Goal: Task Accomplishment & Management: Complete application form

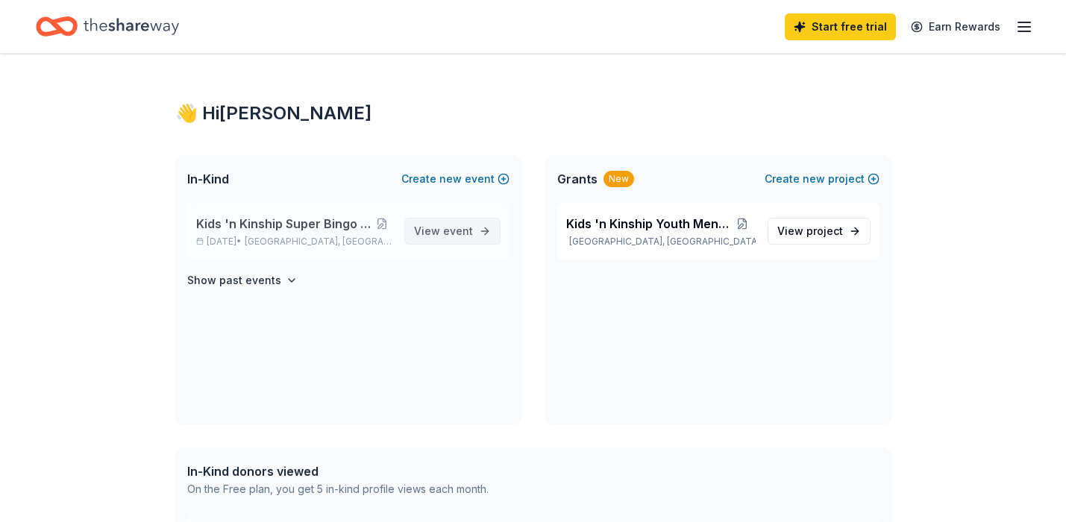
click at [443, 223] on span "View event" at bounding box center [443, 231] width 59 height 18
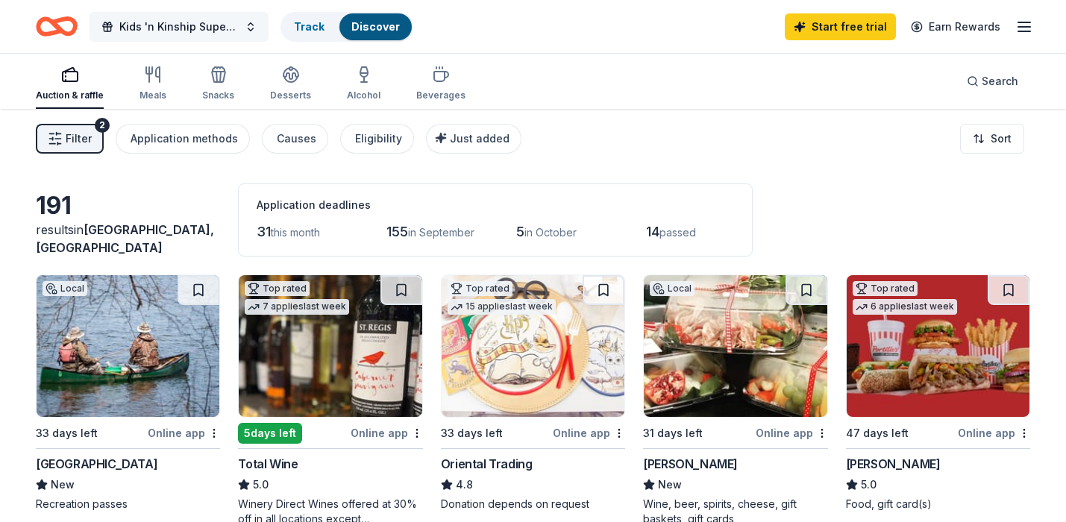
click at [196, 25] on span "Kids 'n Kinship Super Bingo Fall Fundraiser" at bounding box center [178, 27] width 119 height 18
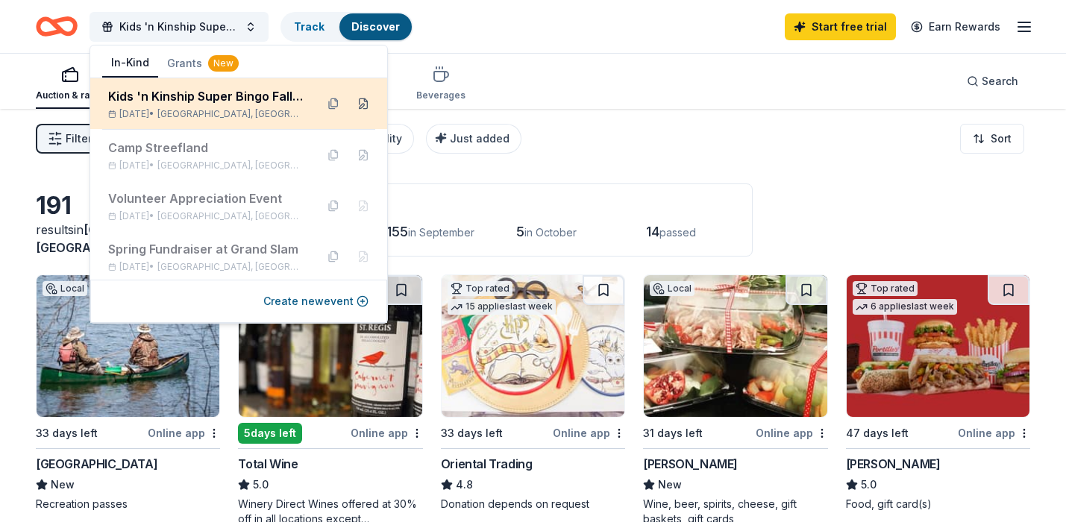
click at [352, 101] on button at bounding box center [363, 104] width 24 height 24
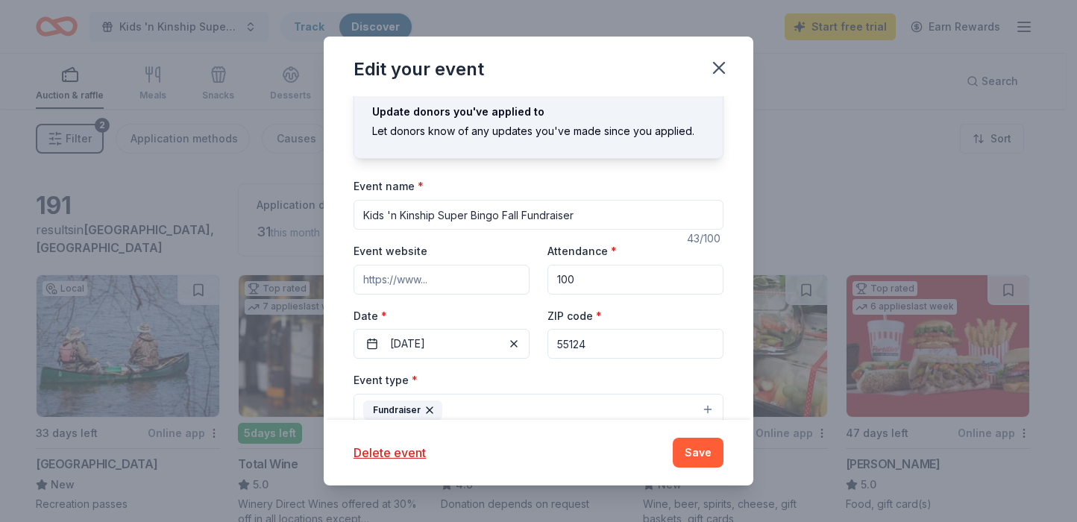
scroll to position [20, 0]
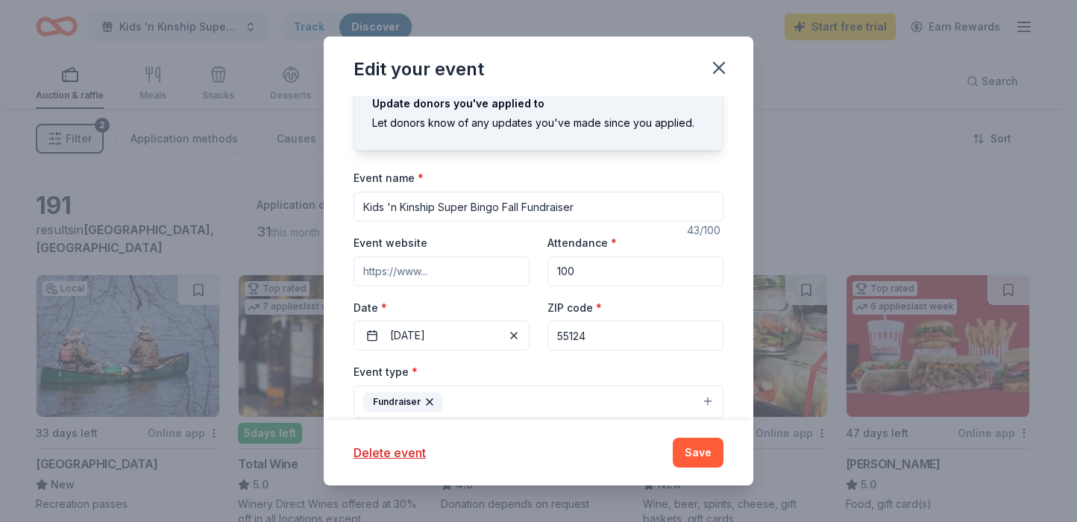
click at [416, 273] on input "Event website" at bounding box center [442, 272] width 176 height 30
paste input "https://one.bidpal.net/knksuperbingo/welcome"
type input "https://one.bidpal.net/knksuperbingo/welcome"
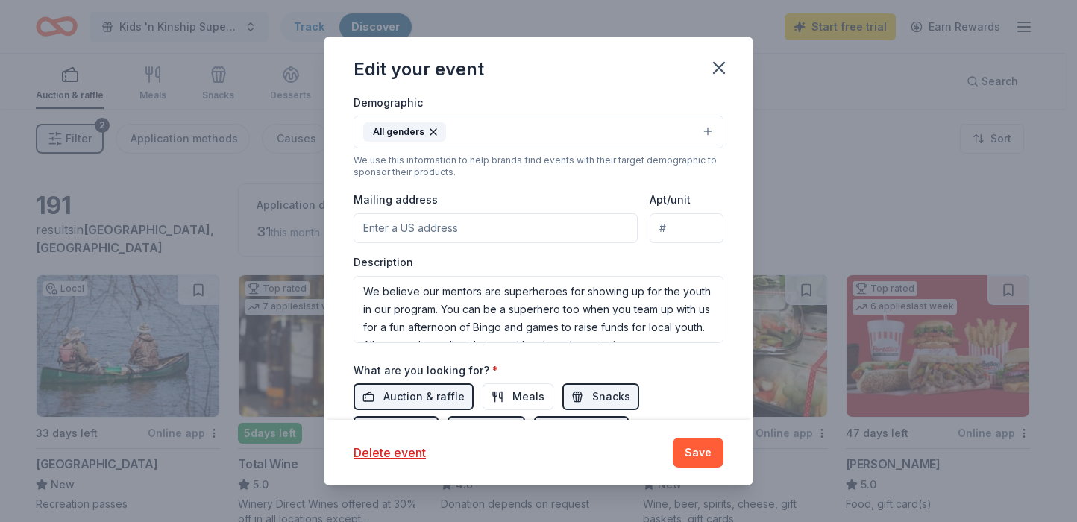
scroll to position [380, 0]
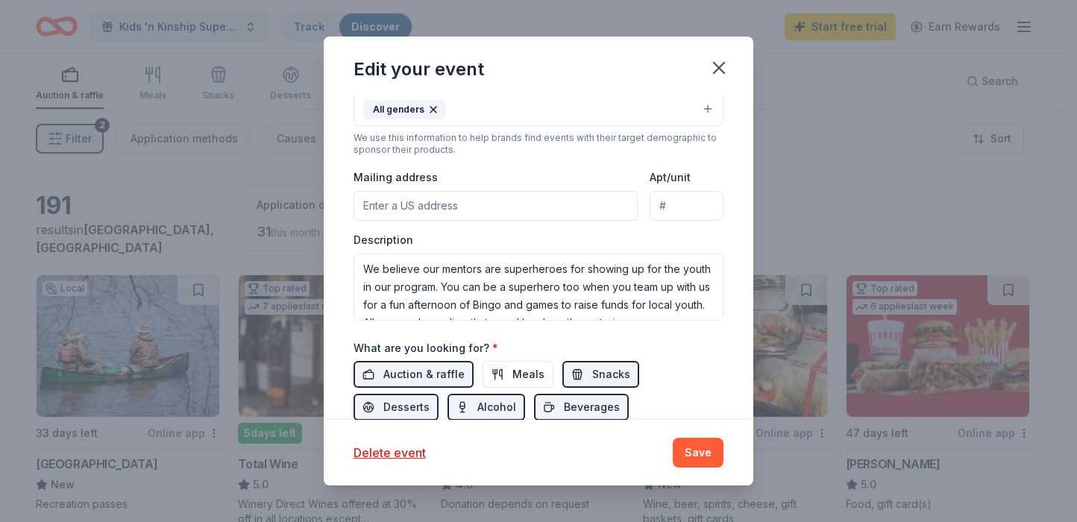
click at [415, 210] on input "Mailing address" at bounding box center [496, 206] width 284 height 30
type input "14870 Granada Avenue #127"
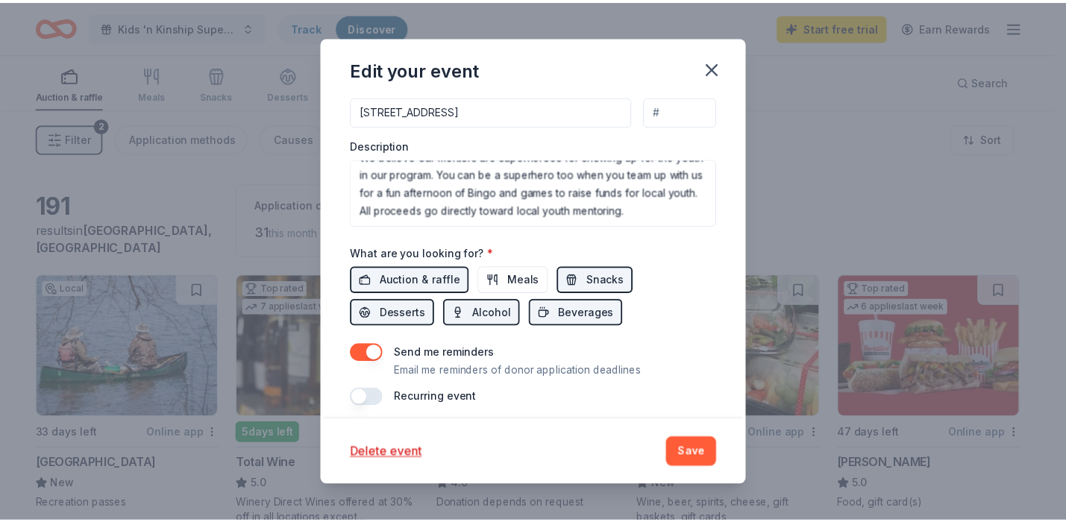
scroll to position [485, 0]
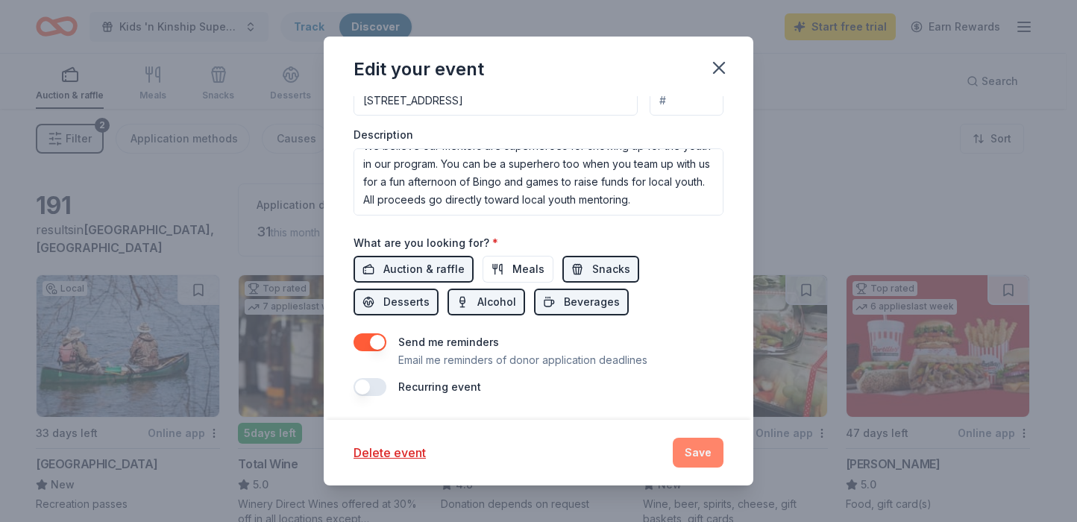
click at [706, 451] on button "Save" at bounding box center [698, 453] width 51 height 30
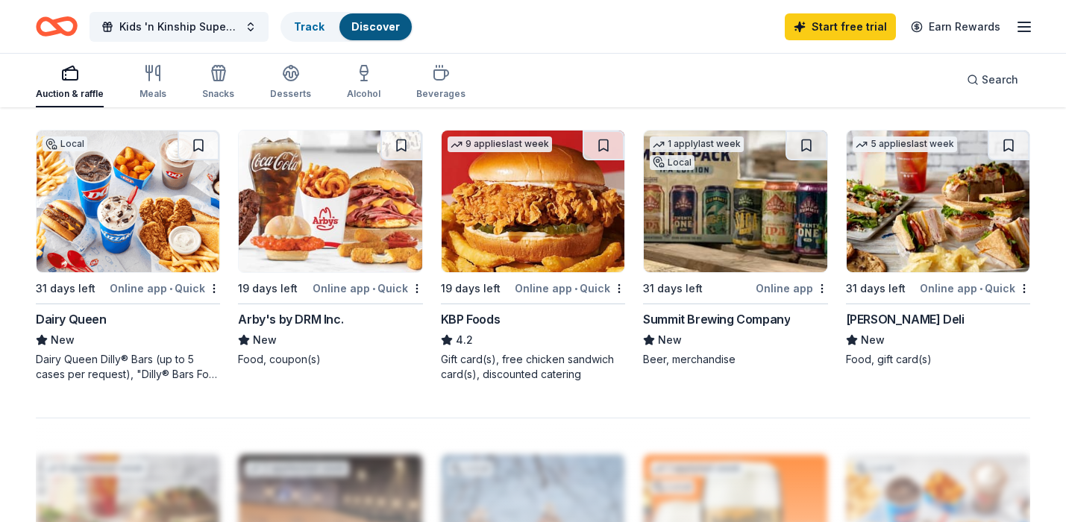
scroll to position [972, 0]
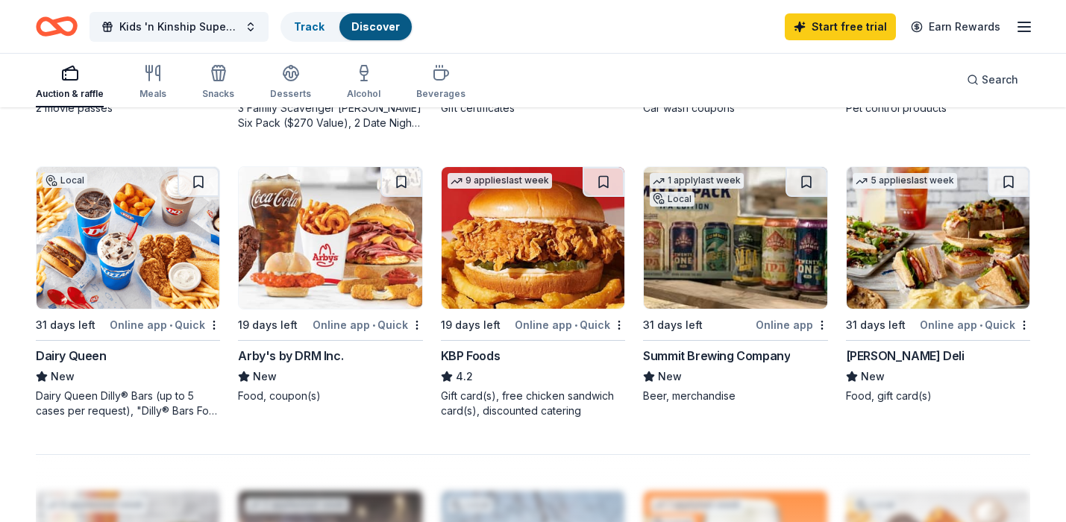
click at [765, 277] on img at bounding box center [735, 238] width 183 height 142
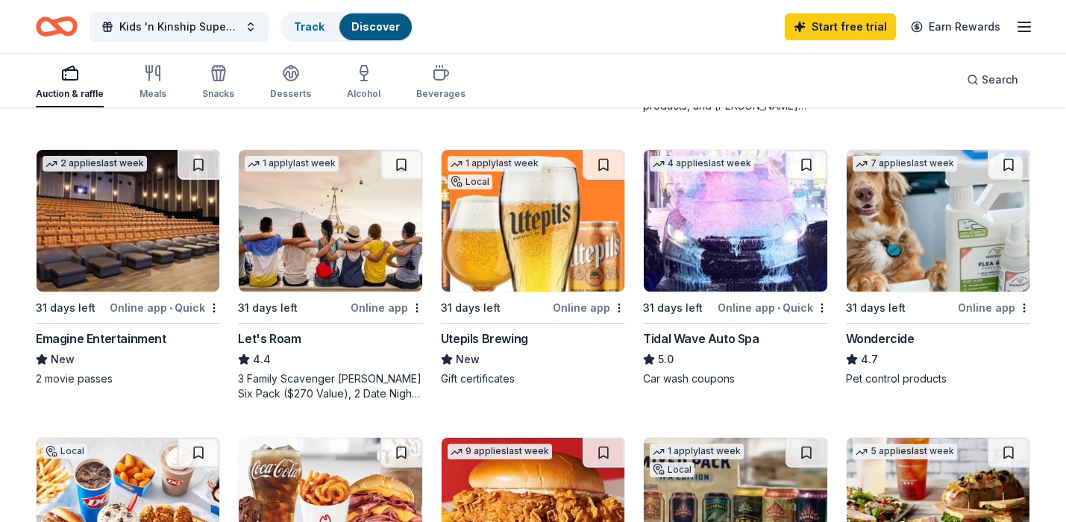
scroll to position [707, 0]
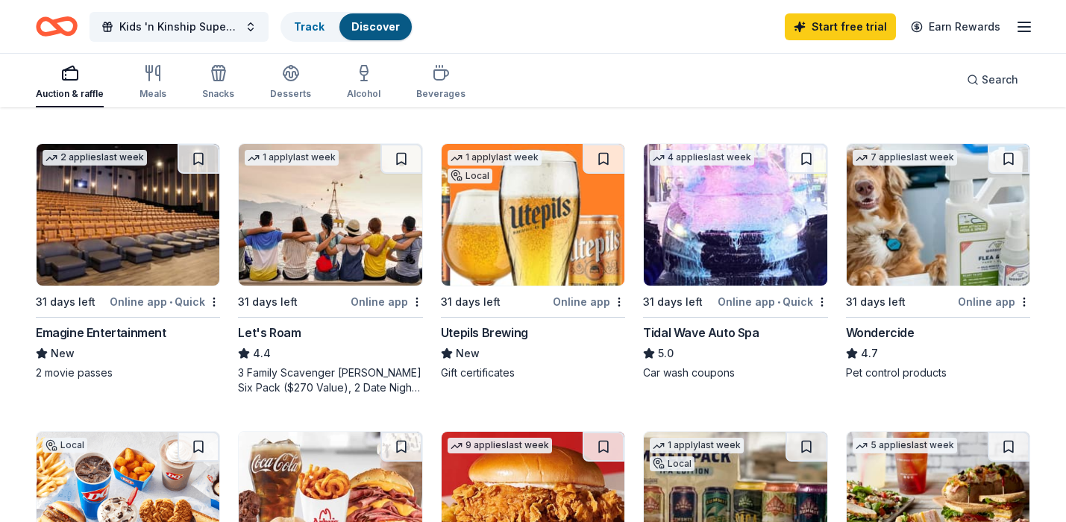
click at [115, 257] on img at bounding box center [128, 215] width 183 height 142
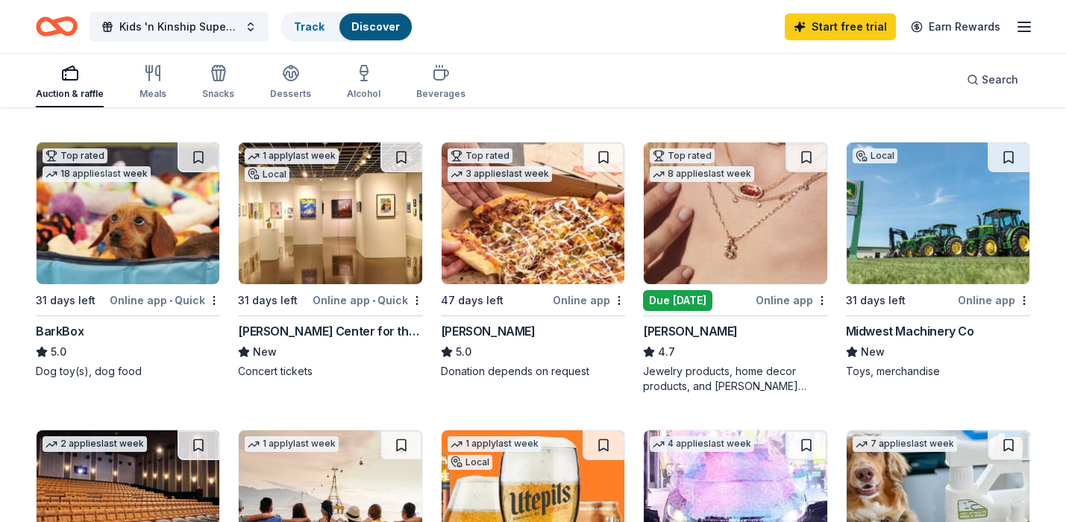
scroll to position [442, 0]
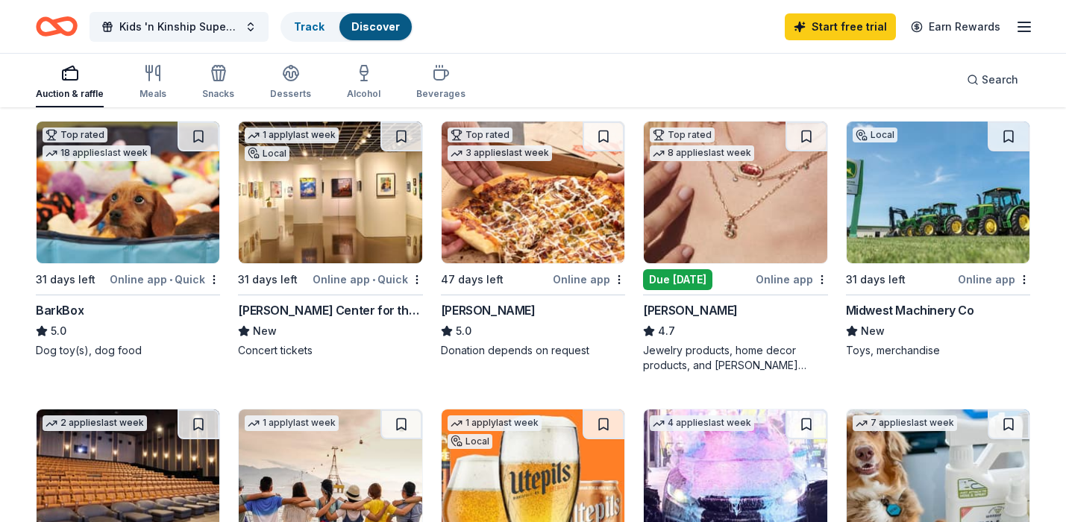
click at [556, 220] on img at bounding box center [533, 193] width 183 height 142
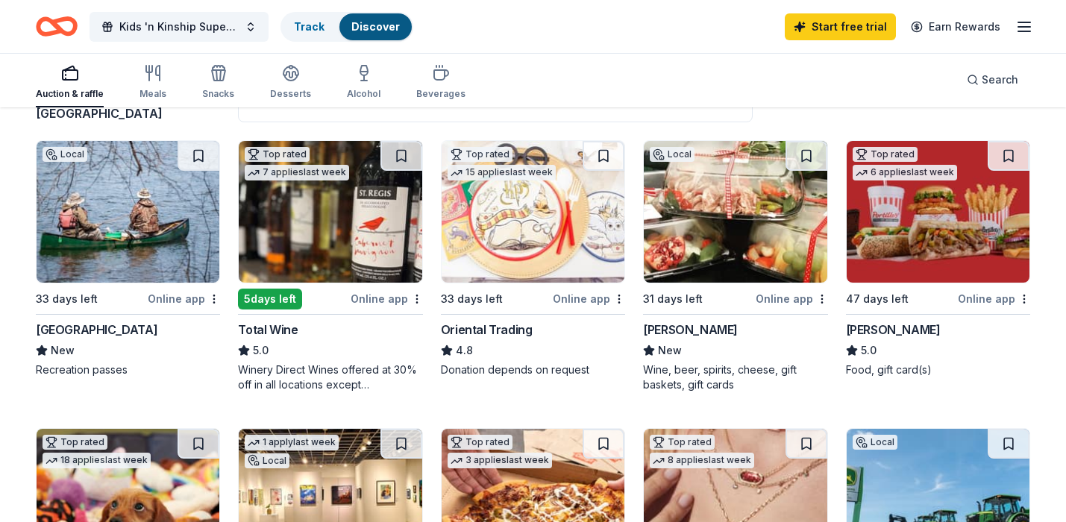
scroll to position [143, 0]
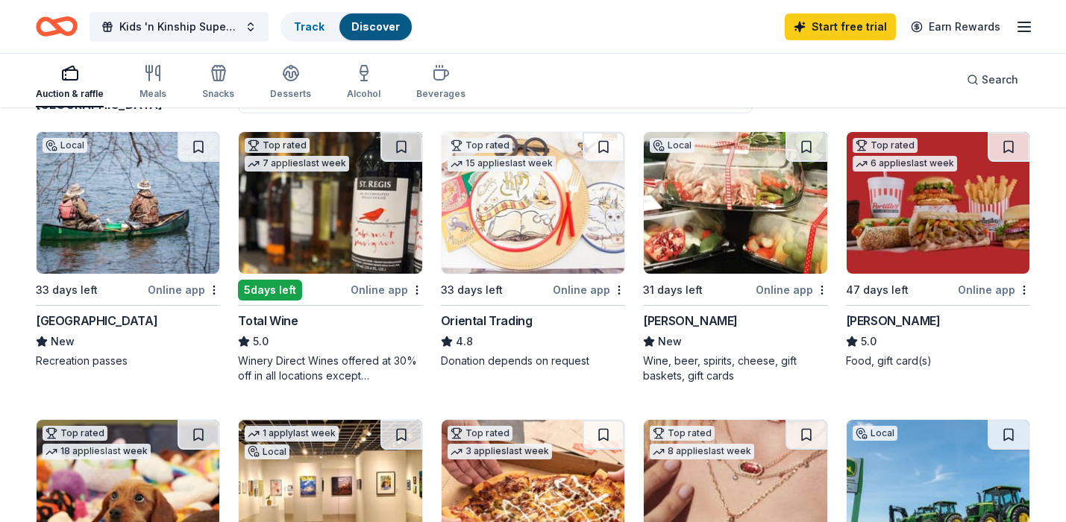
click at [717, 221] on img at bounding box center [735, 203] width 183 height 142
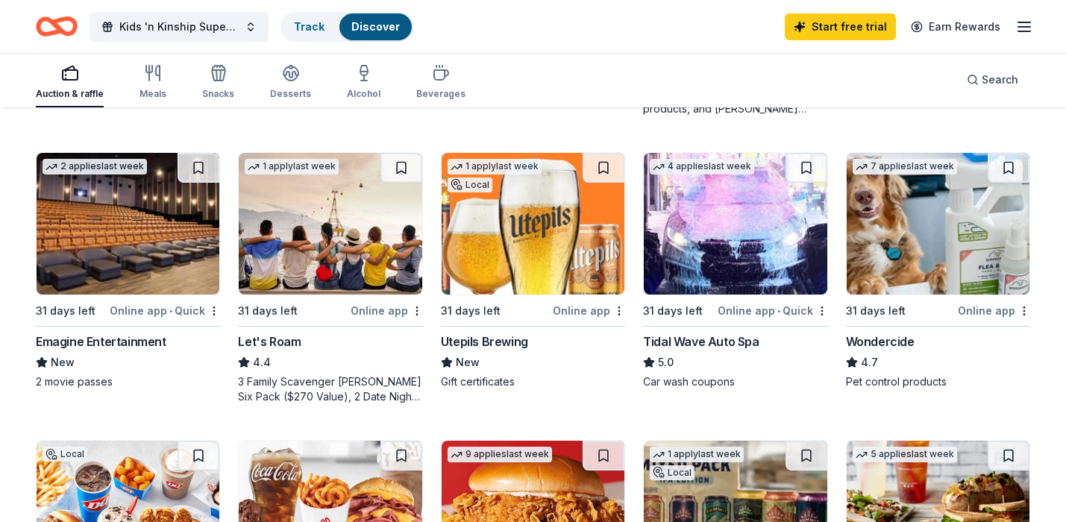
scroll to position [728, 0]
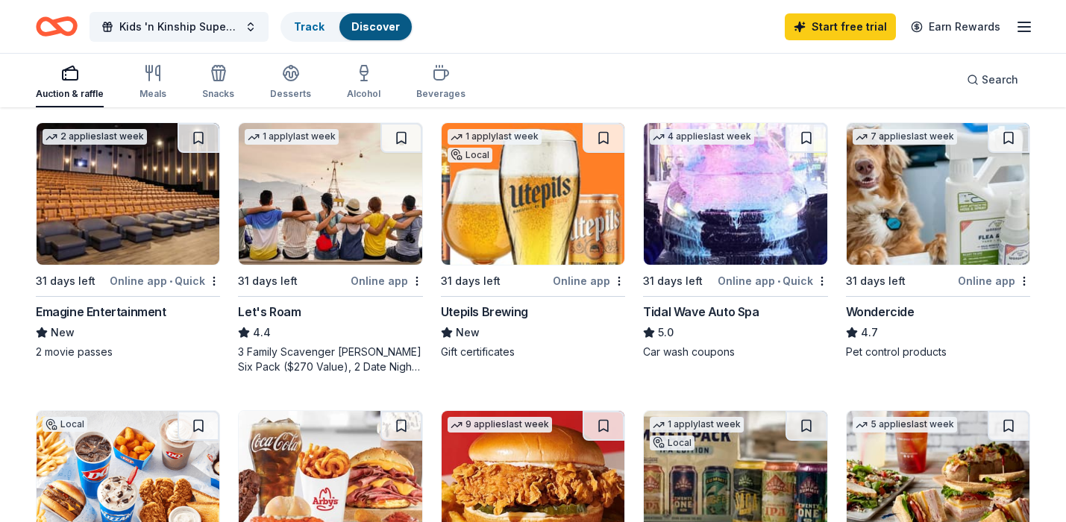
click at [703, 195] on img at bounding box center [735, 194] width 183 height 142
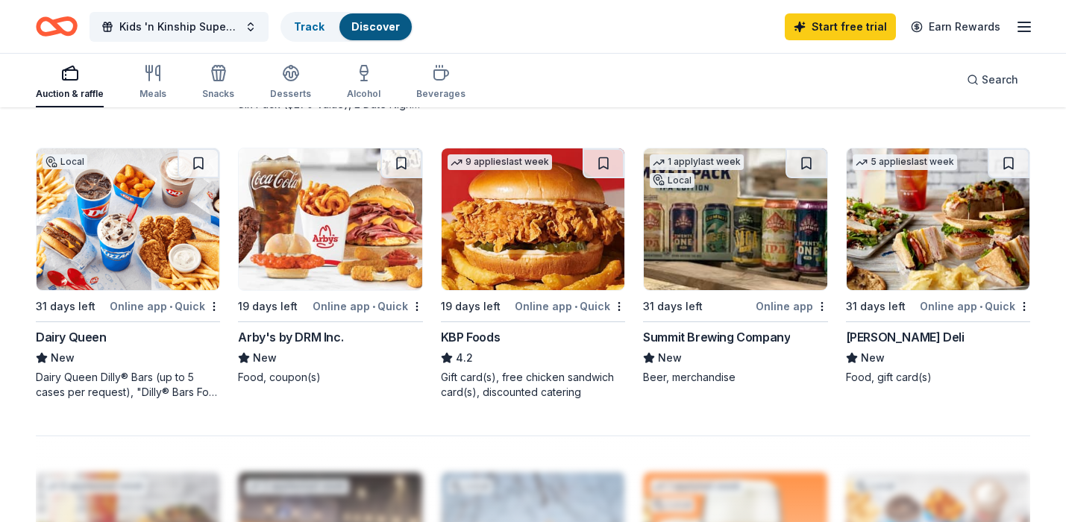
scroll to position [981, 0]
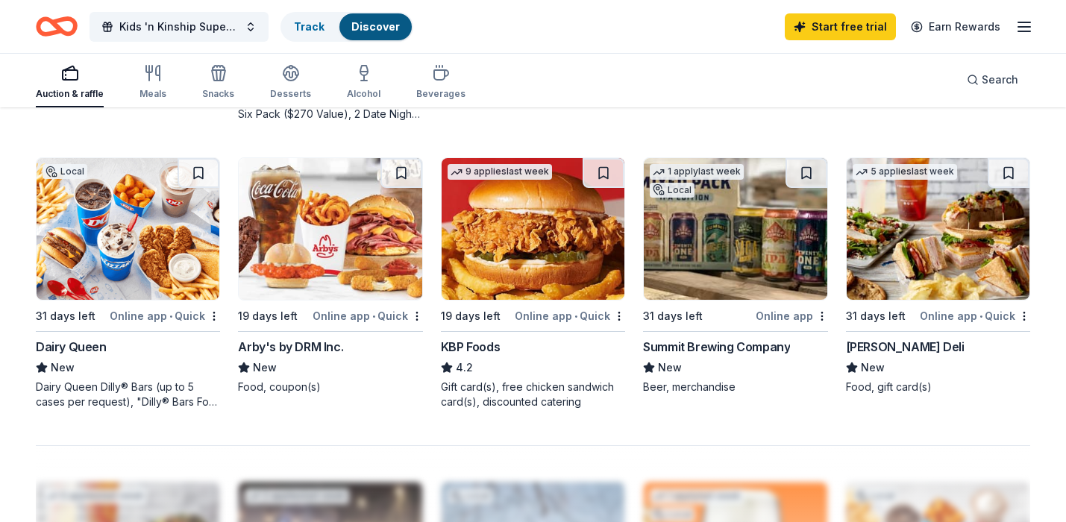
click at [307, 279] on img at bounding box center [330, 229] width 183 height 142
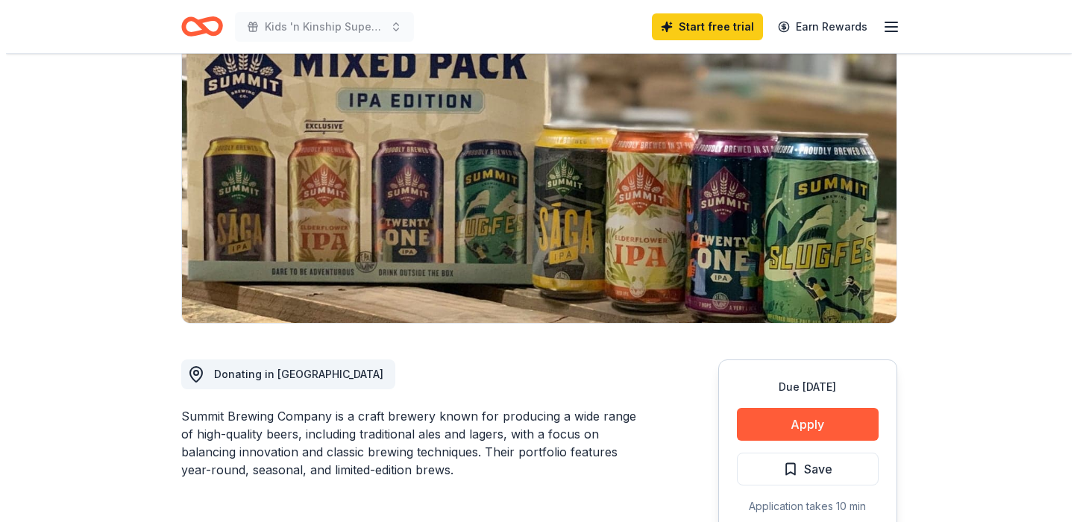
scroll to position [247, 0]
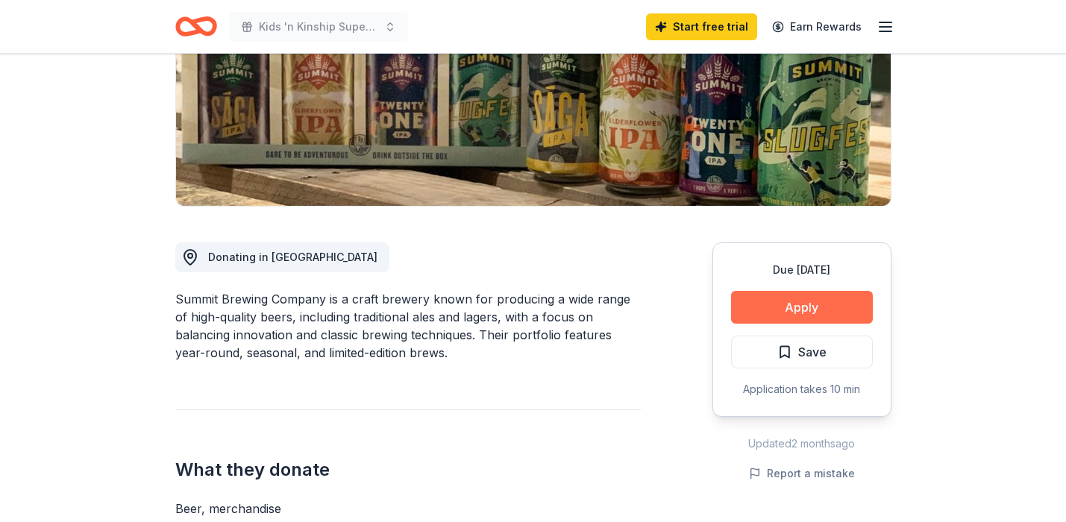
click at [816, 300] on button "Apply" at bounding box center [802, 307] width 142 height 33
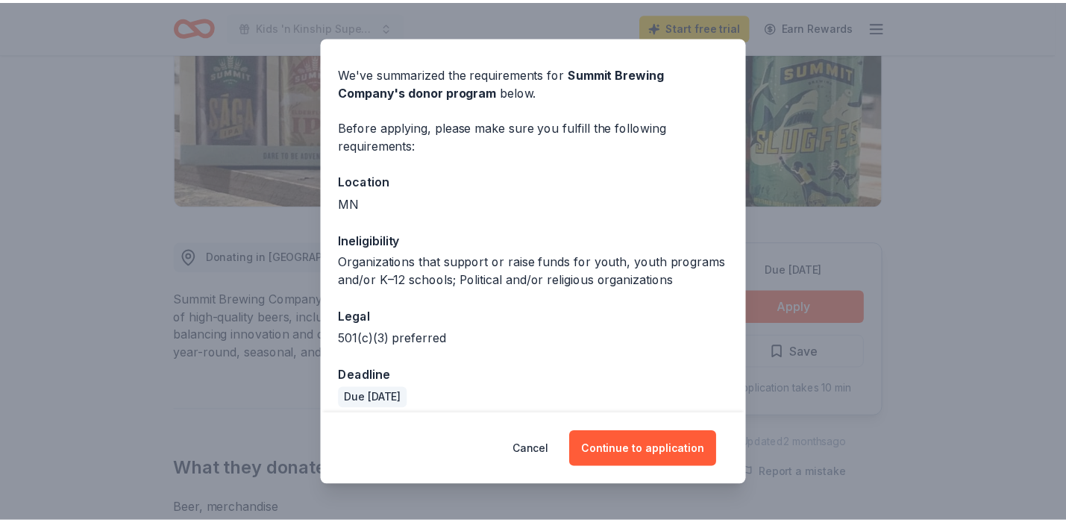
scroll to position [57, 0]
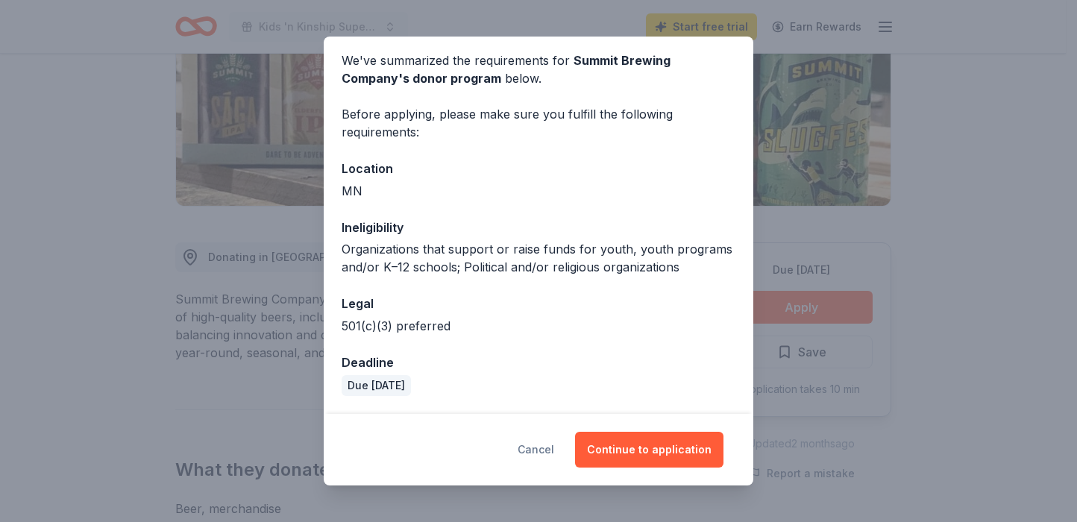
click at [550, 452] on button "Cancel" at bounding box center [536, 450] width 37 height 36
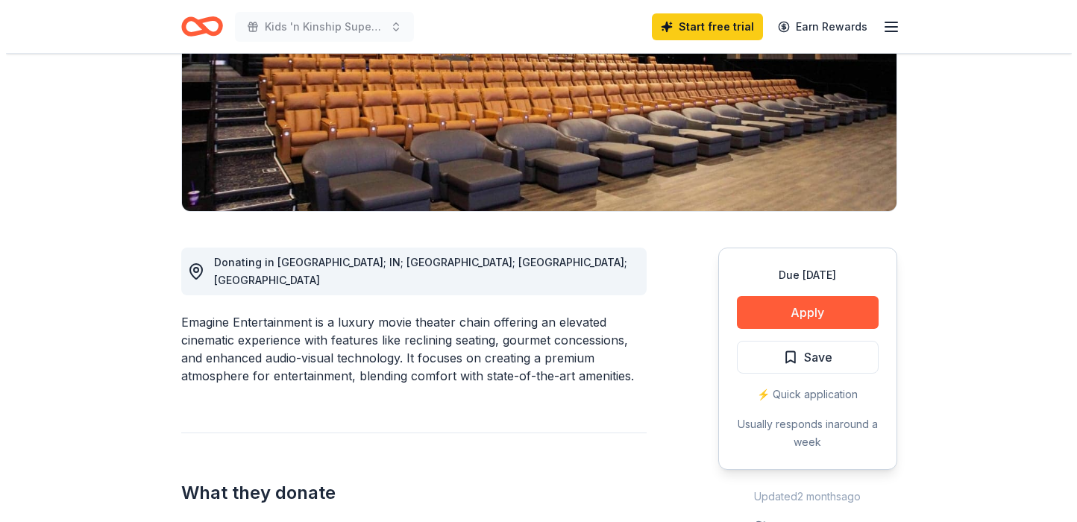
scroll to position [269, 0]
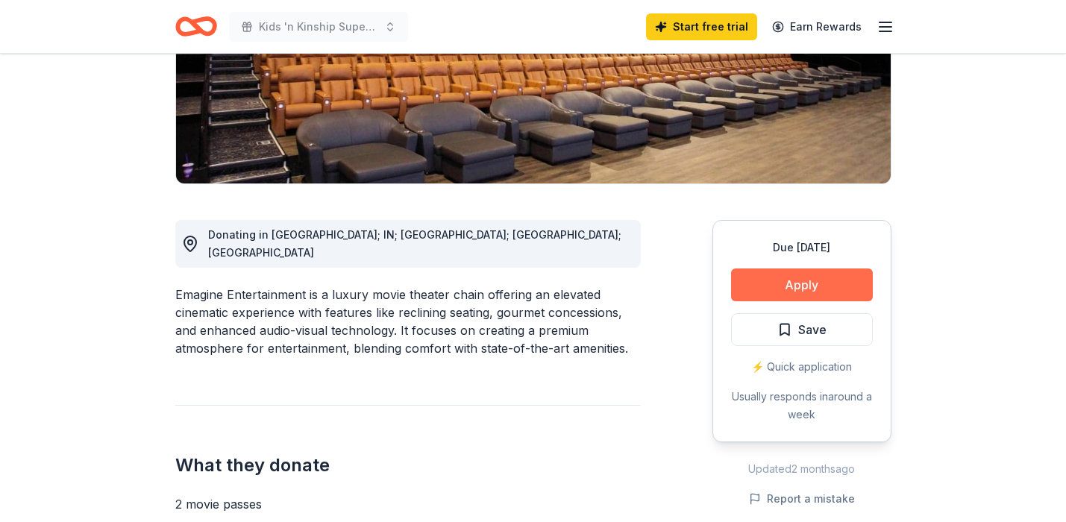
click at [802, 286] on button "Apply" at bounding box center [802, 285] width 142 height 33
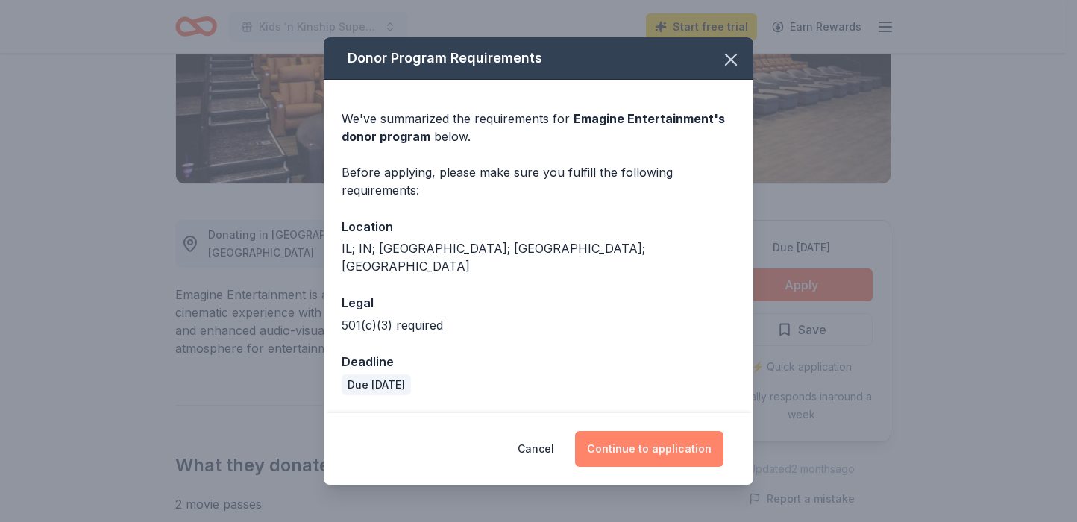
click at [665, 433] on button "Continue to application" at bounding box center [649, 449] width 148 height 36
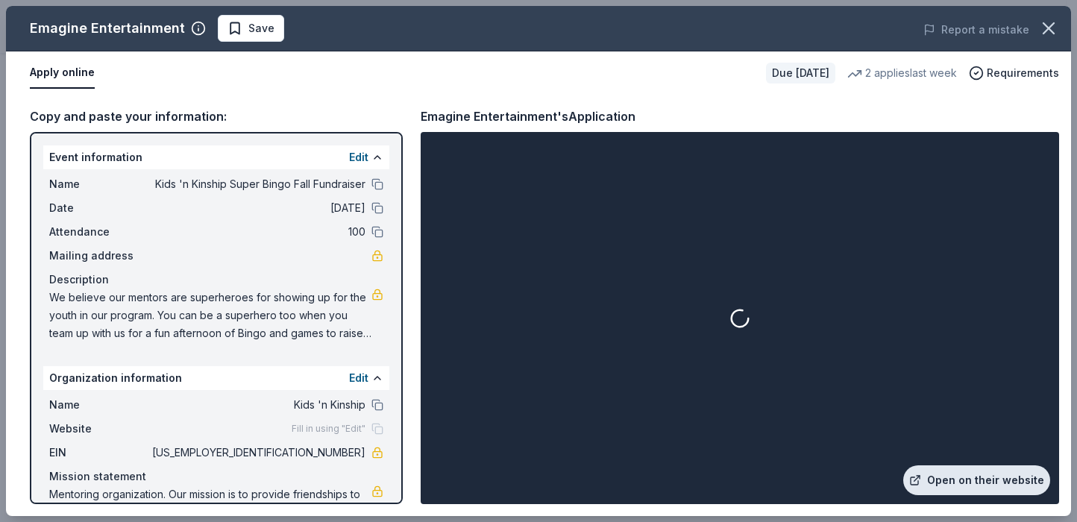
click at [1011, 484] on link "Open on their website" at bounding box center [976, 480] width 147 height 30
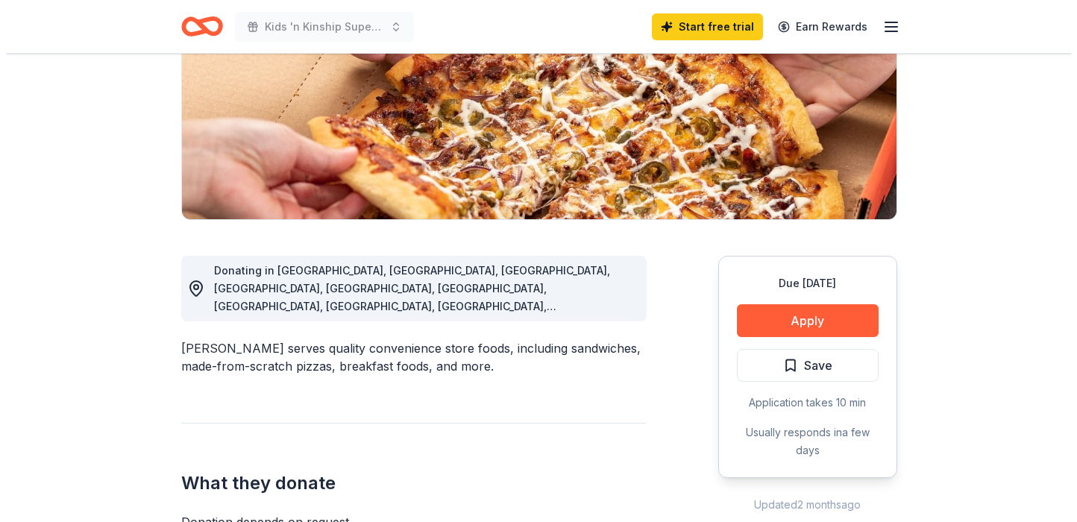
scroll to position [260, 0]
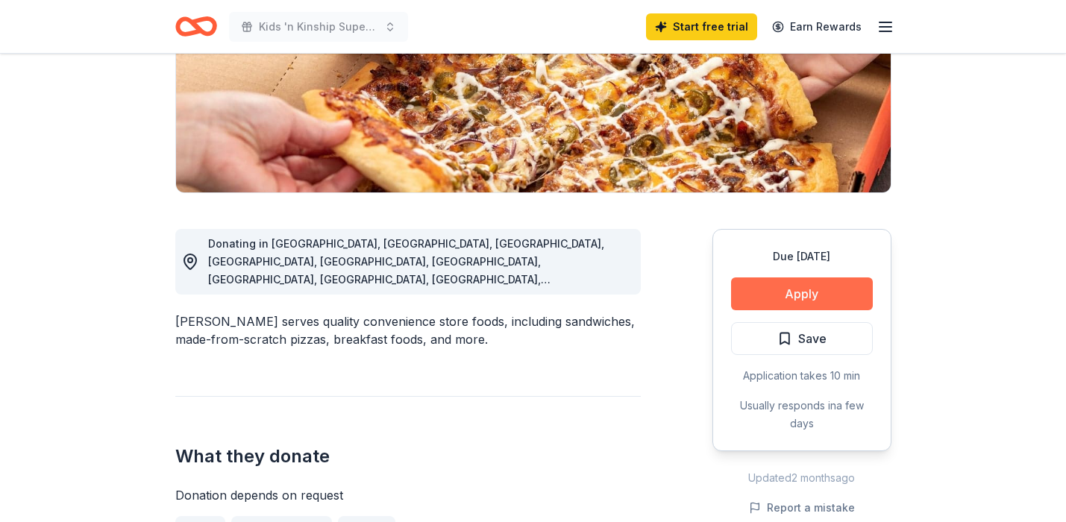
click at [814, 285] on button "Apply" at bounding box center [802, 294] width 142 height 33
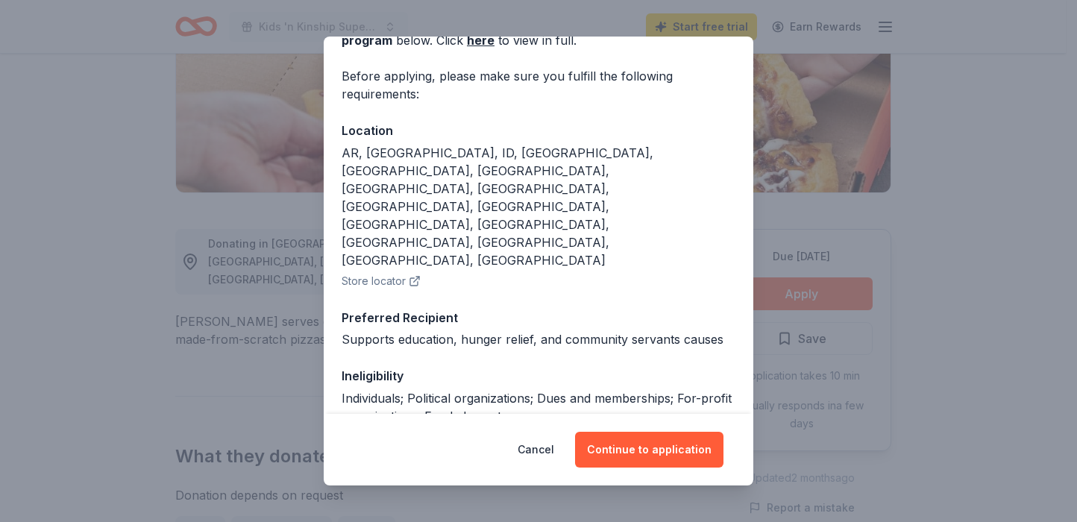
scroll to position [137, 0]
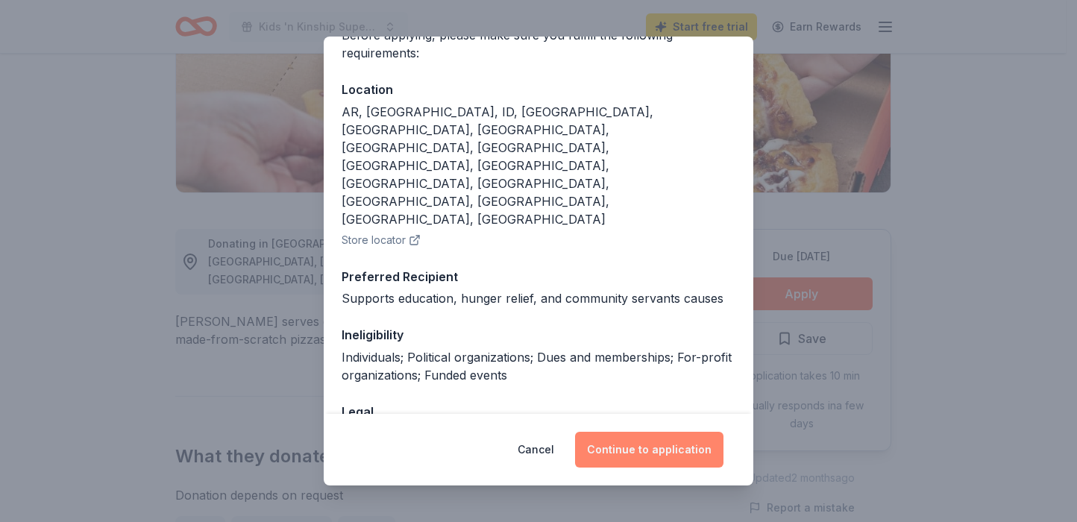
click at [680, 455] on button "Continue to application" at bounding box center [649, 450] width 148 height 36
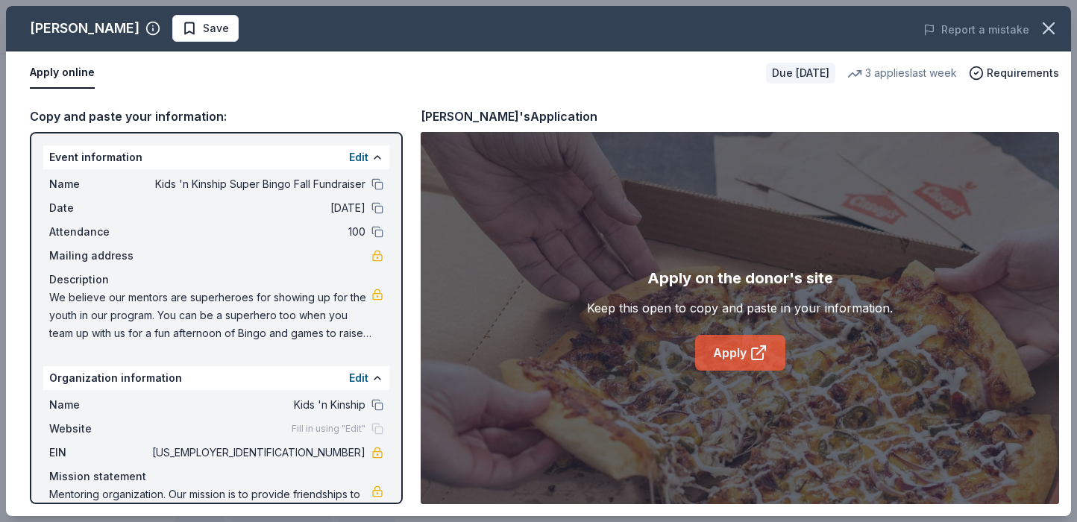
click at [726, 352] on link "Apply" at bounding box center [740, 353] width 90 height 36
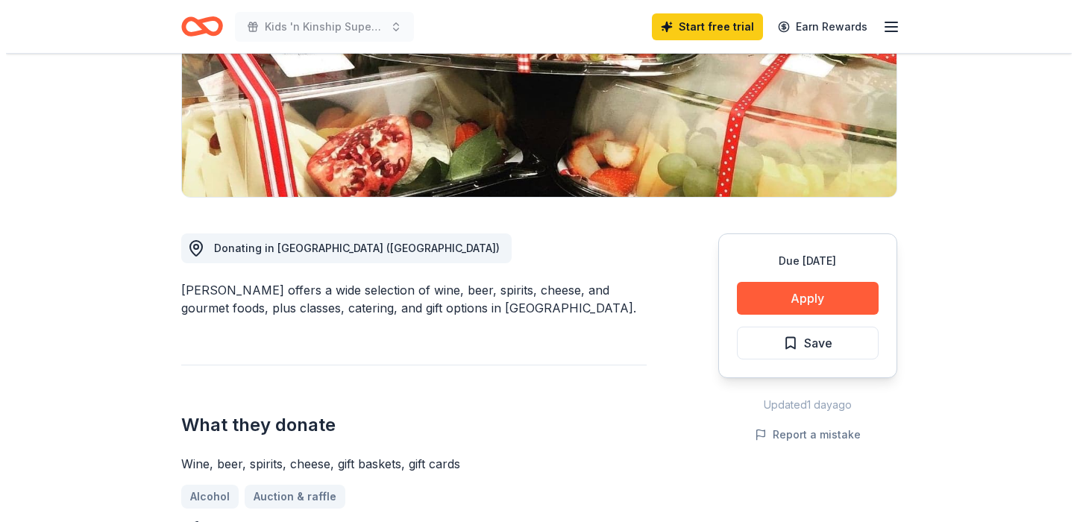
scroll to position [274, 0]
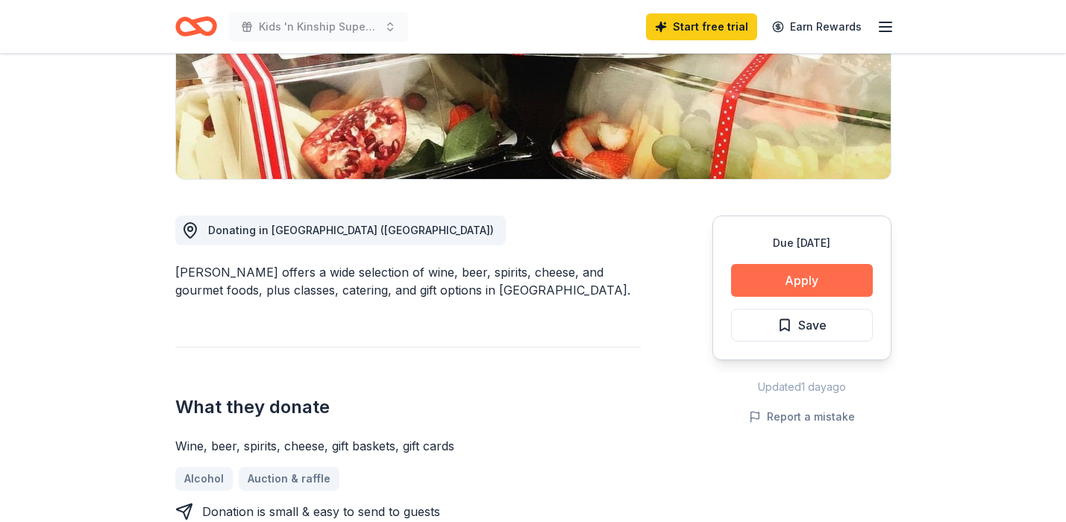
click at [827, 277] on button "Apply" at bounding box center [802, 280] width 142 height 33
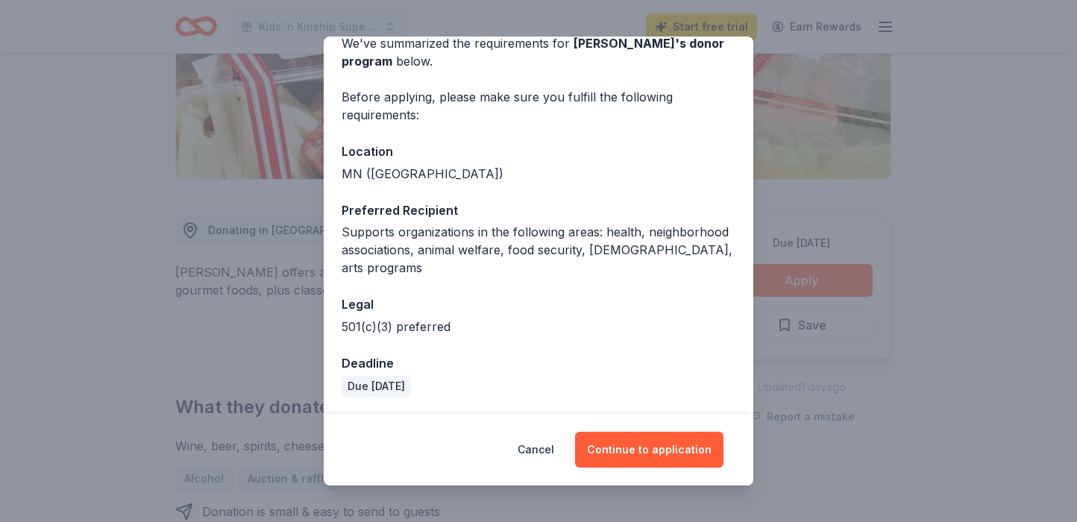
scroll to position [75, 0]
click at [665, 442] on button "Continue to application" at bounding box center [649, 450] width 148 height 36
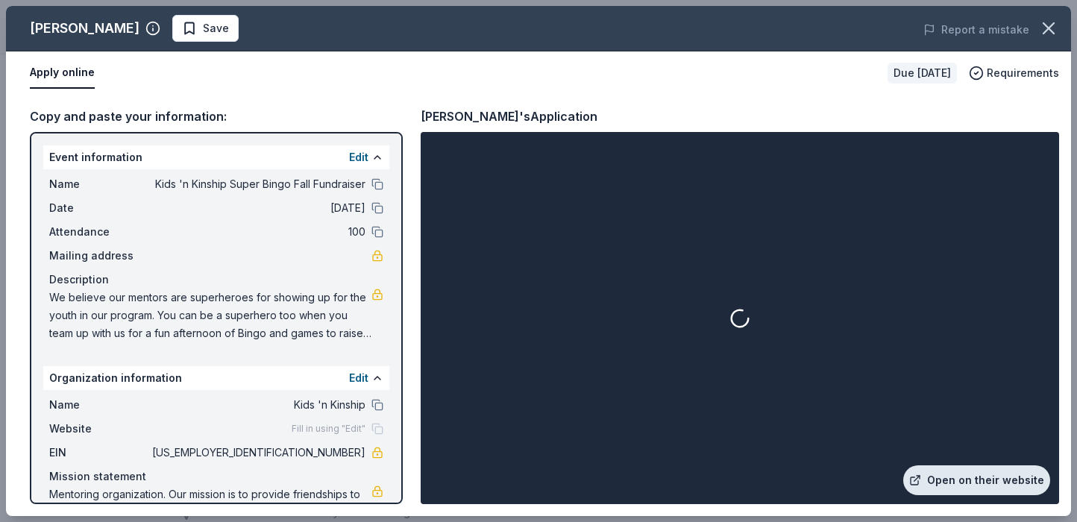
click at [976, 476] on link "Open on their website" at bounding box center [976, 480] width 147 height 30
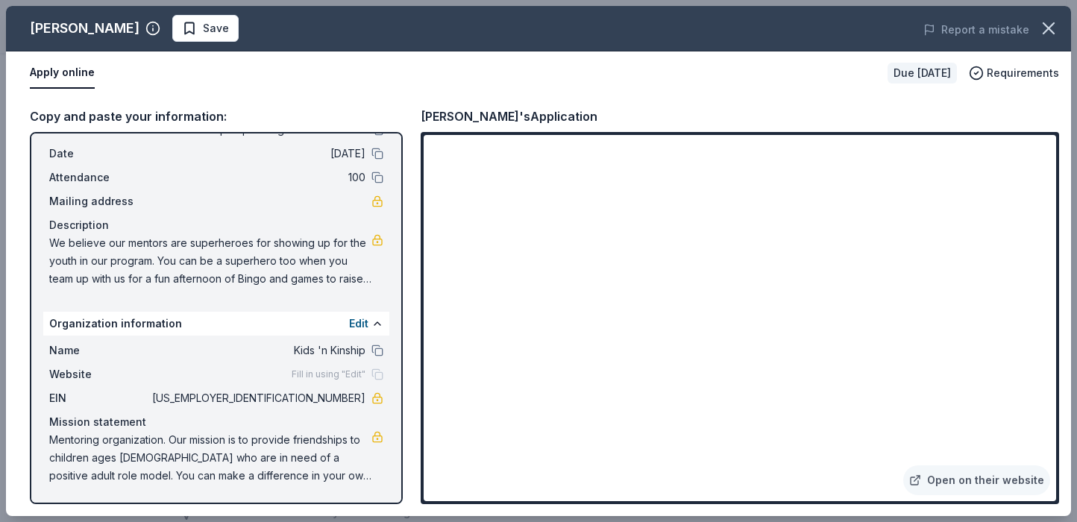
scroll to position [0, 0]
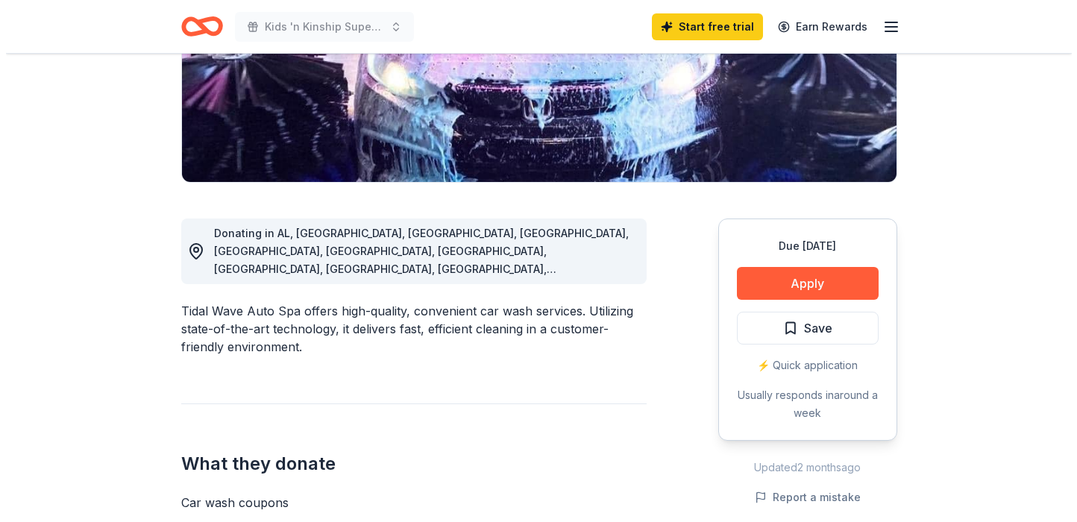
scroll to position [309, 0]
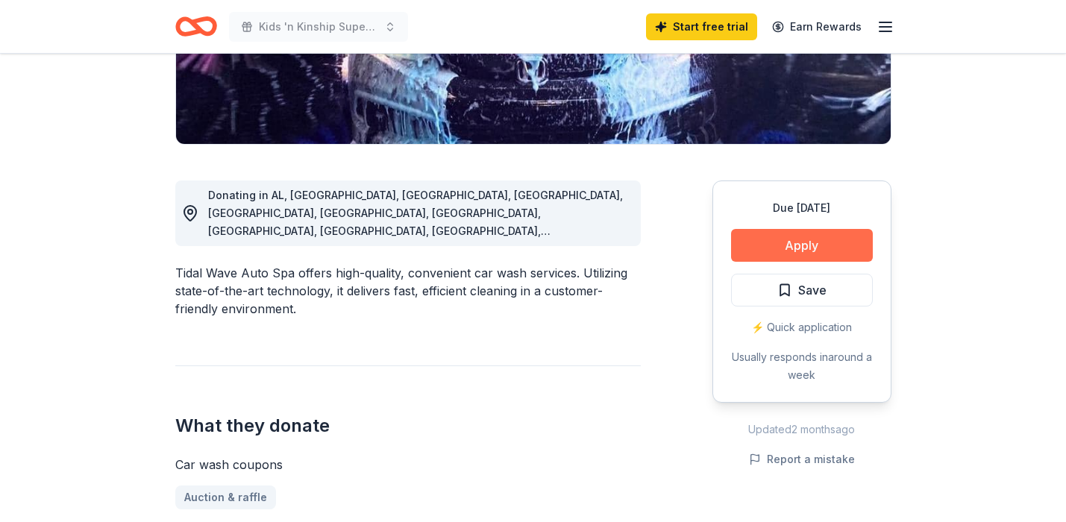
click at [803, 250] on button "Apply" at bounding box center [802, 245] width 142 height 33
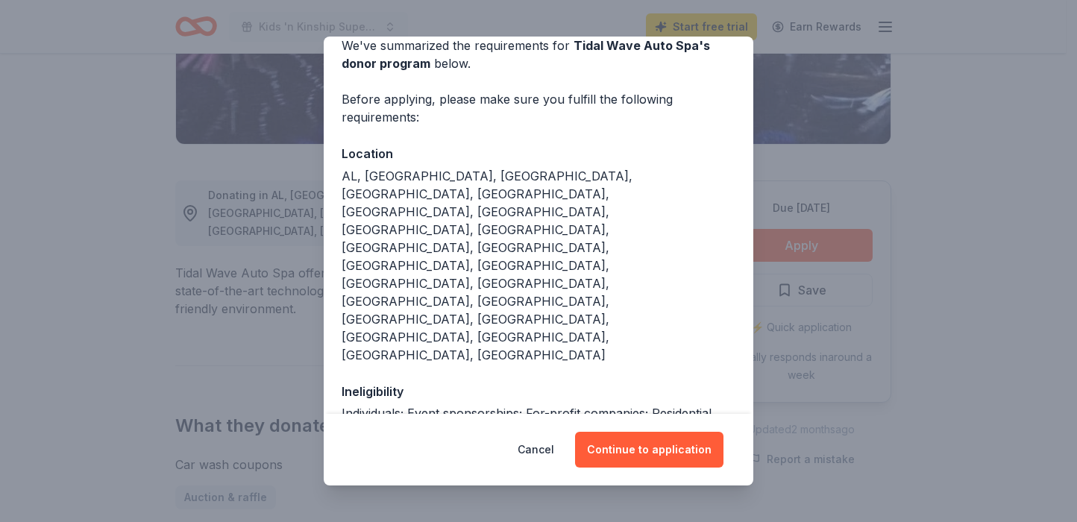
scroll to position [75, 0]
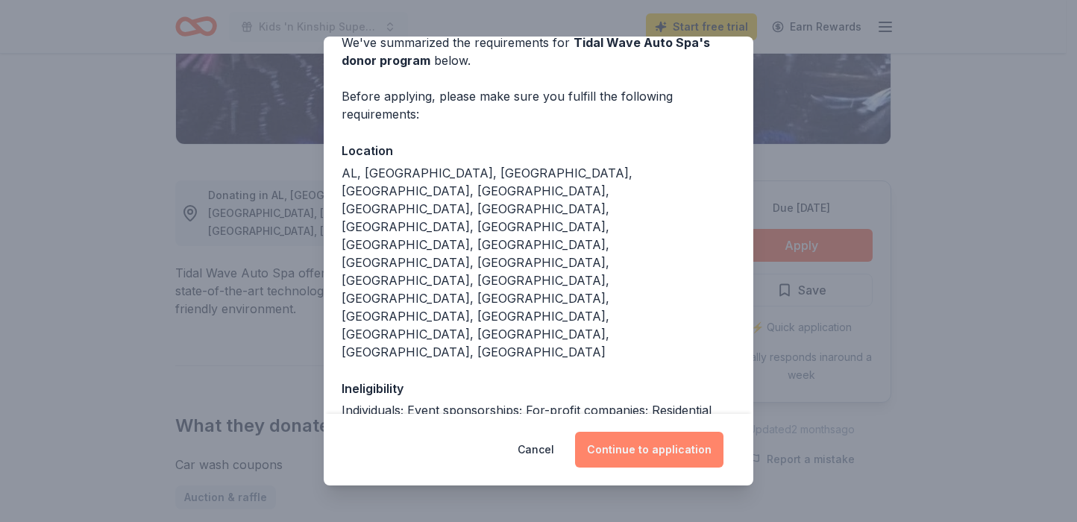
click at [667, 448] on button "Continue to application" at bounding box center [649, 450] width 148 height 36
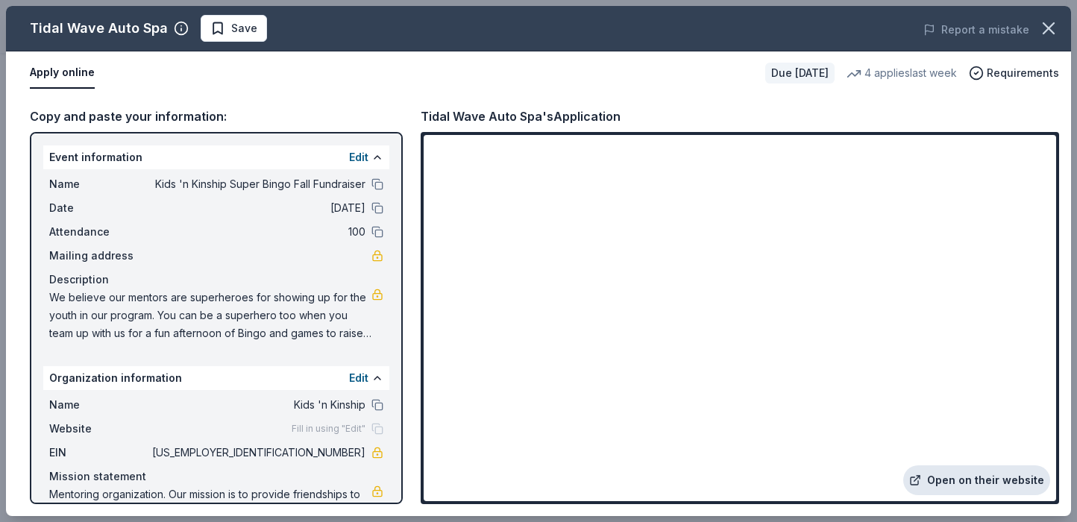
click at [961, 477] on link "Open on their website" at bounding box center [976, 480] width 147 height 30
